Goal: Task Accomplishment & Management: Manage account settings

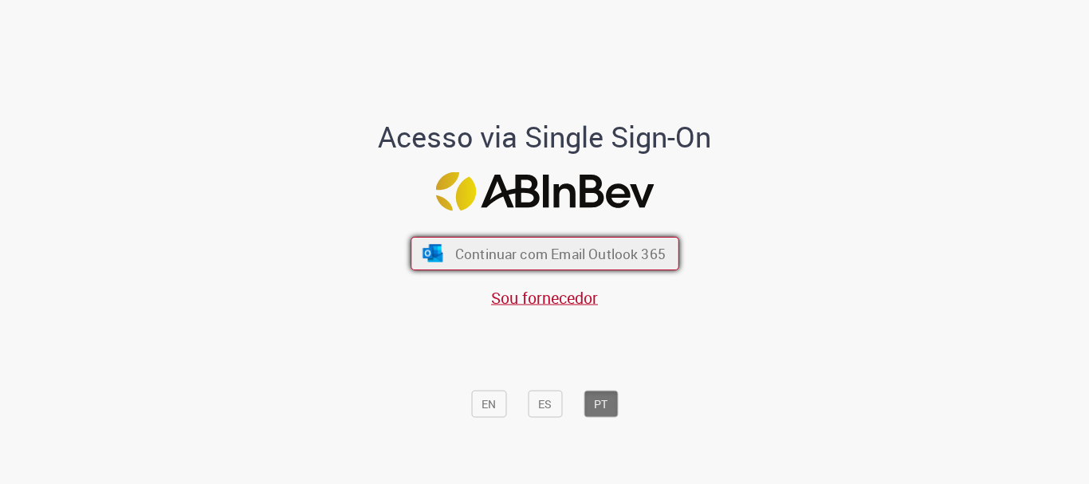
click at [535, 253] on span "Continuar com Email Outlook 365" at bounding box center [559, 254] width 210 height 18
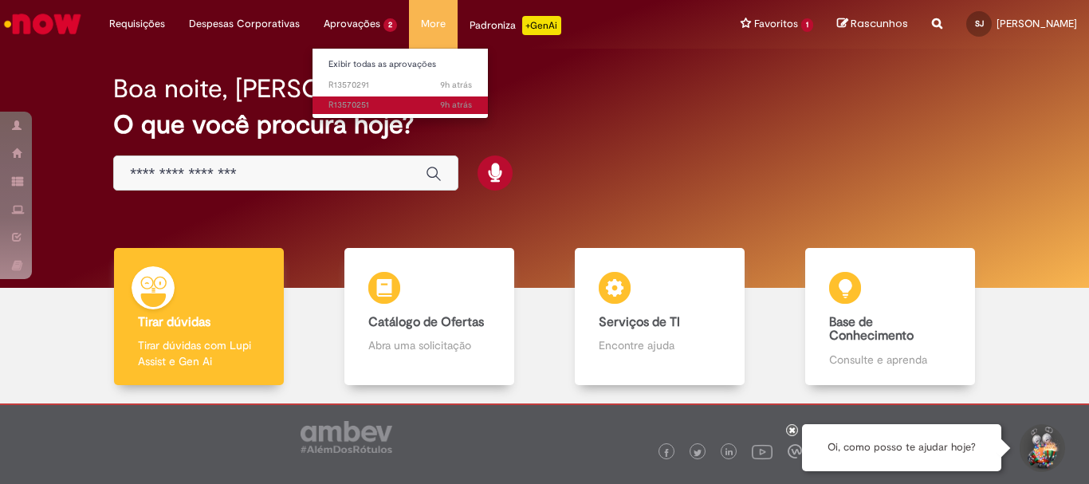
click at [338, 106] on span "9h atrás 9 horas atrás R13570251" at bounding box center [399, 105] width 143 height 13
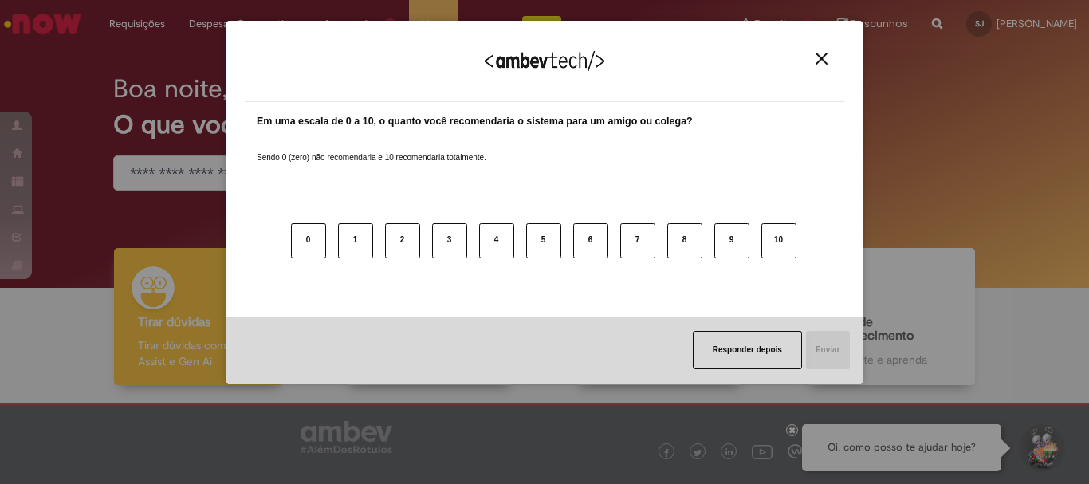
click at [824, 59] on img "Close" at bounding box center [822, 59] width 12 height 12
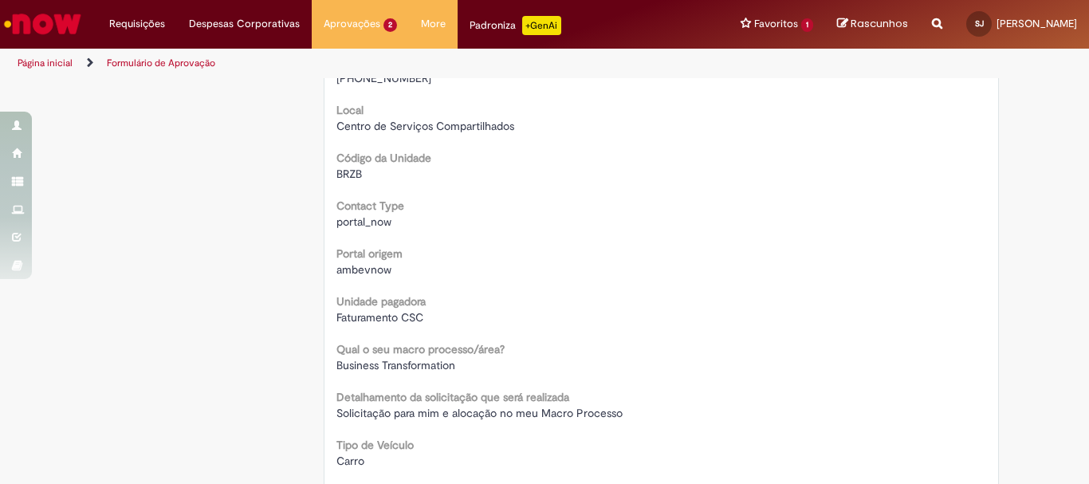
scroll to position [558, 0]
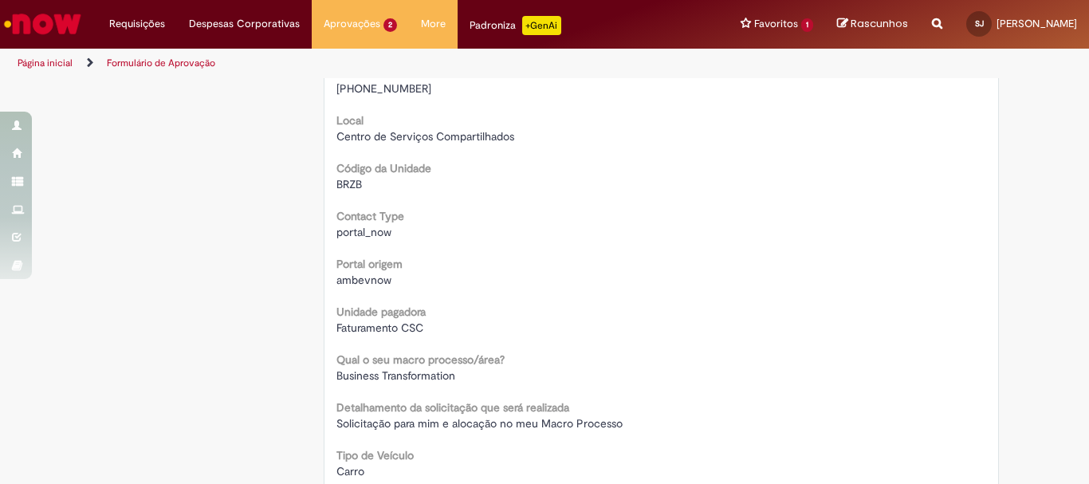
click at [41, 23] on img "Ir para a Homepage" at bounding box center [43, 24] width 82 height 32
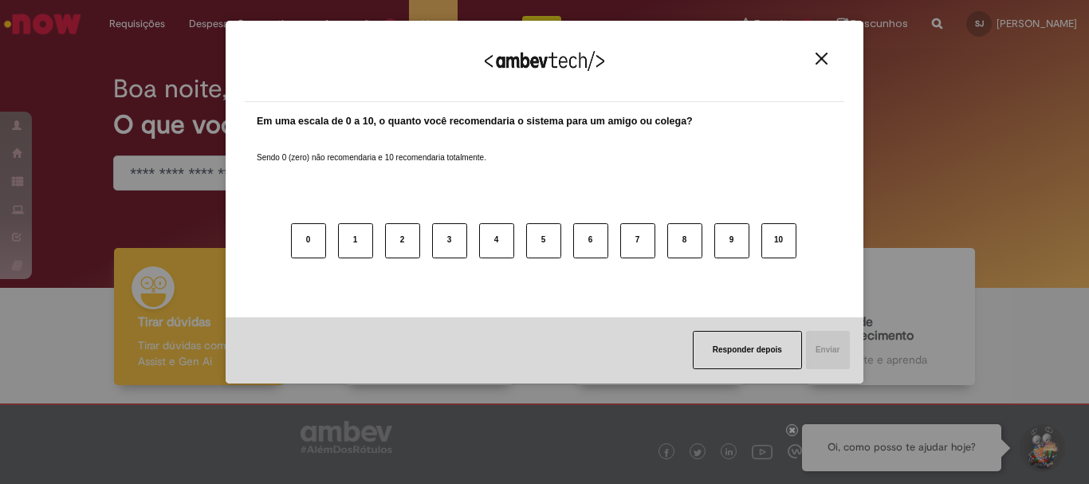
click at [823, 61] on img "Close" at bounding box center [822, 59] width 12 height 12
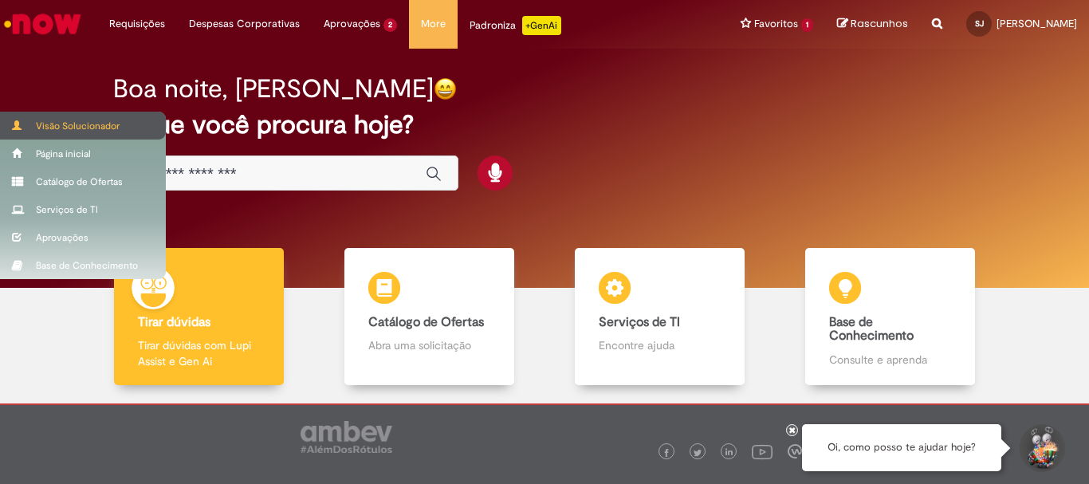
click at [65, 126] on div "Visão Solucionador" at bounding box center [83, 126] width 166 height 28
